Goal: Navigation & Orientation: Find specific page/section

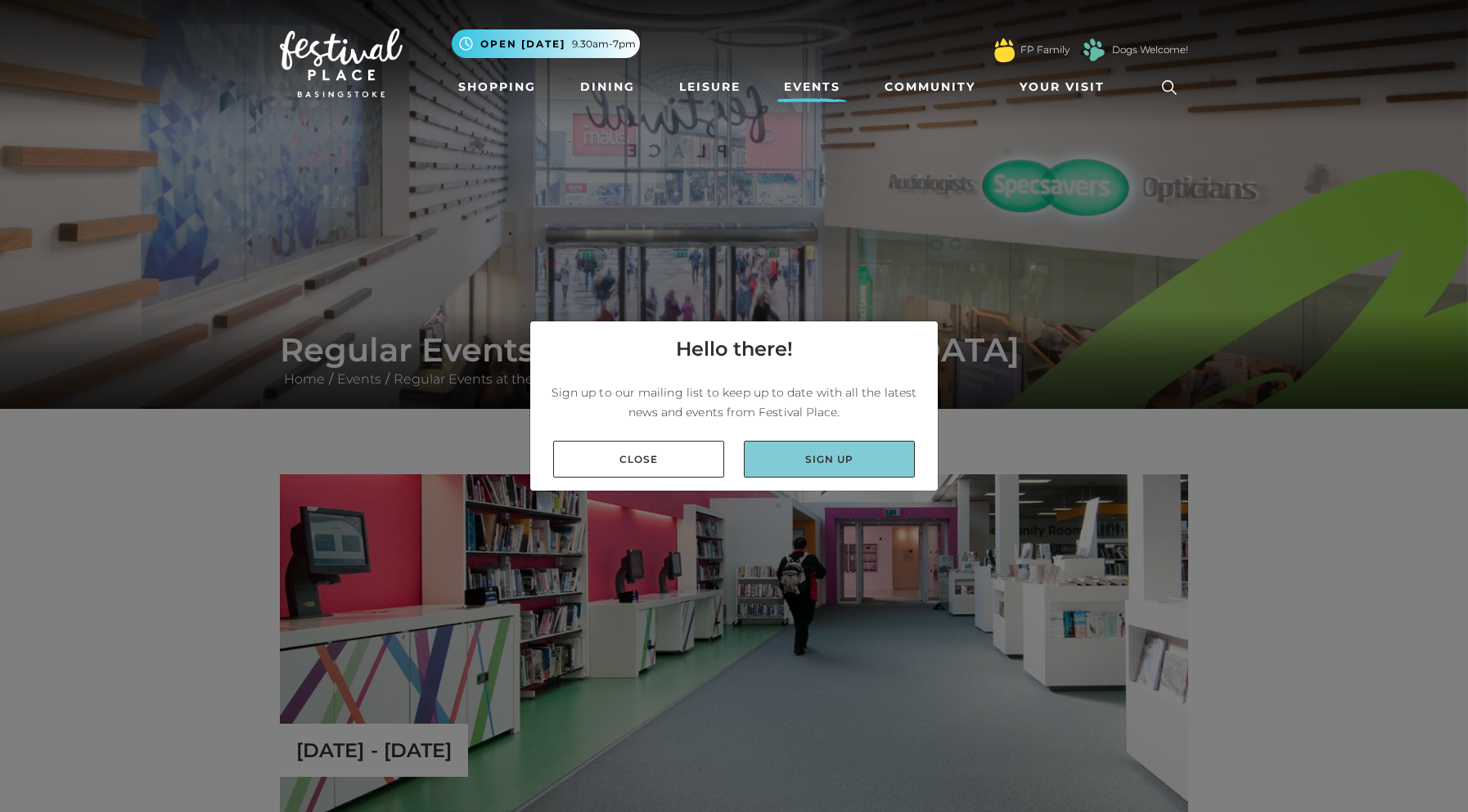
click at [852, 467] on link "Sign up" at bounding box center [829, 460] width 171 height 37
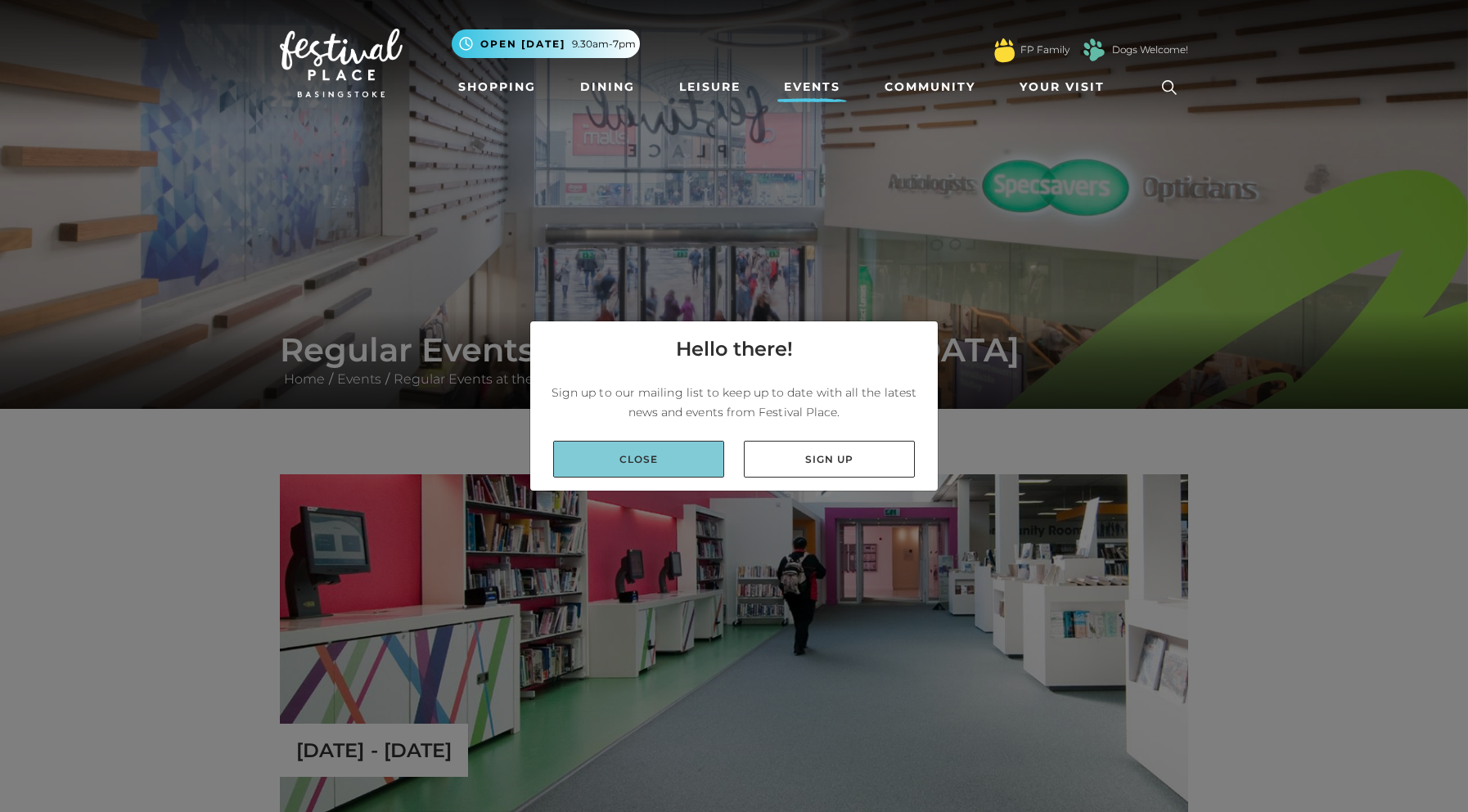
click at [657, 469] on link "Close" at bounding box center [638, 460] width 171 height 37
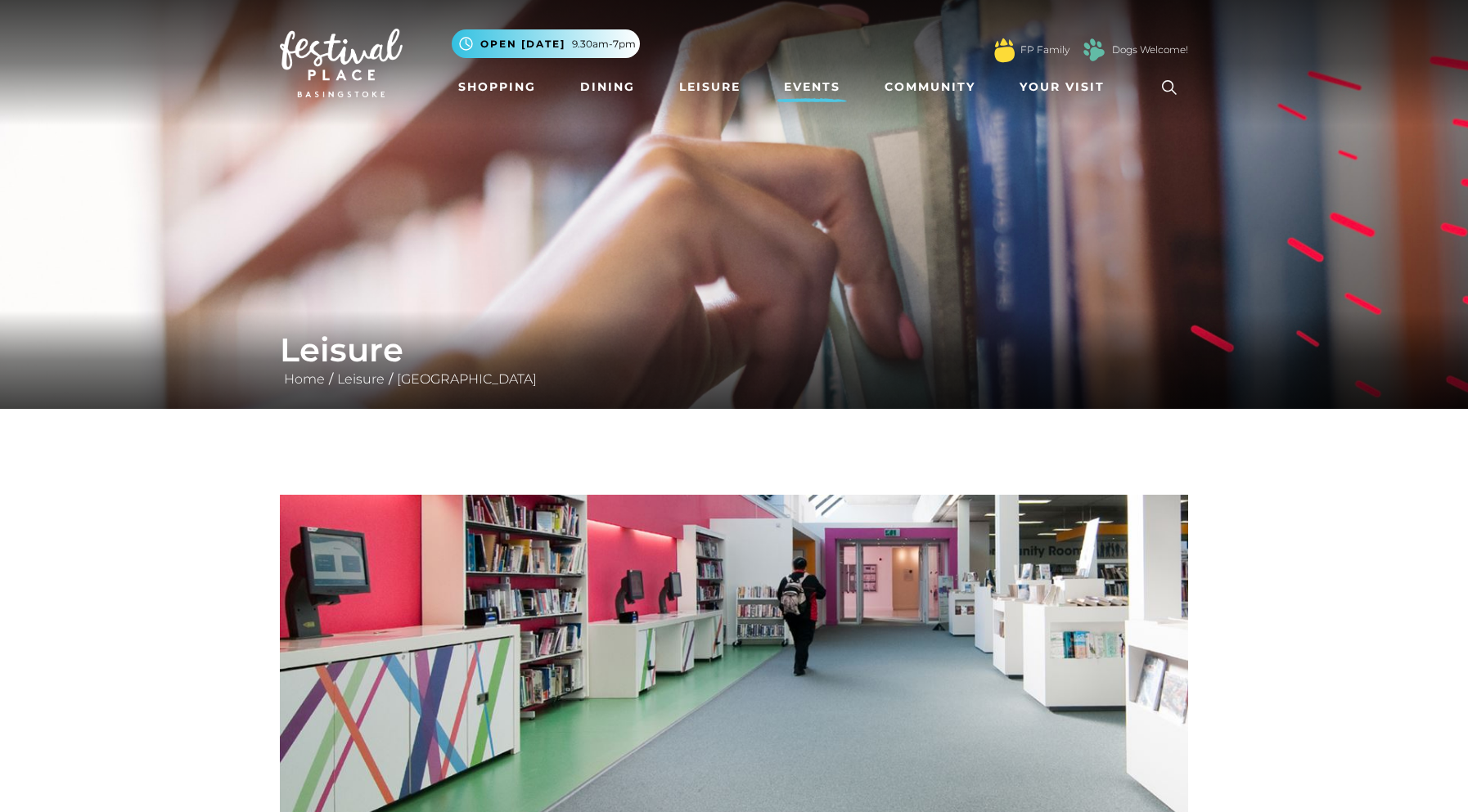
click at [814, 86] on link "Events" at bounding box center [812, 87] width 69 height 30
